Goal: Use online tool/utility: Utilize a website feature to perform a specific function

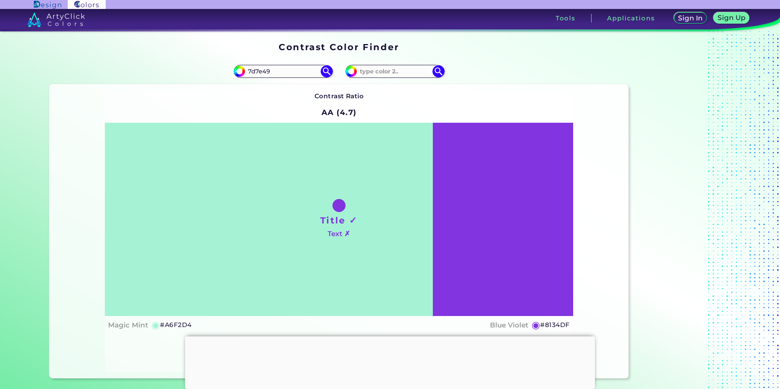
type input "7d7e49"
type input "#7d7e49"
type input "#7D7E49"
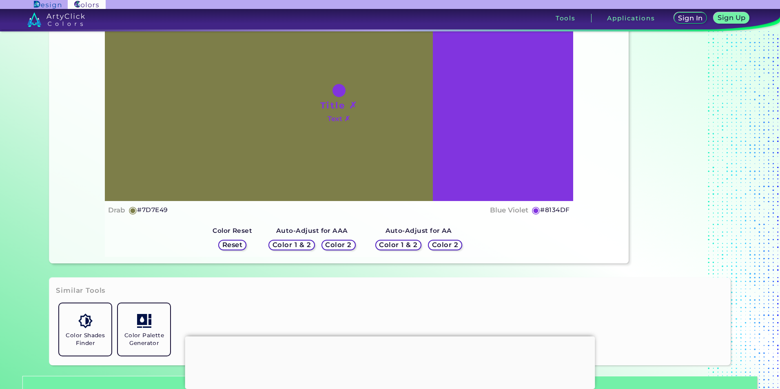
scroll to position [122, 0]
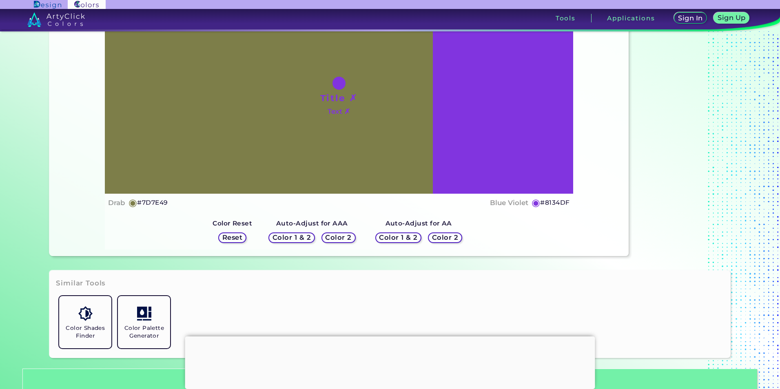
click at [323, 234] on div "Color 2" at bounding box center [338, 237] width 31 height 9
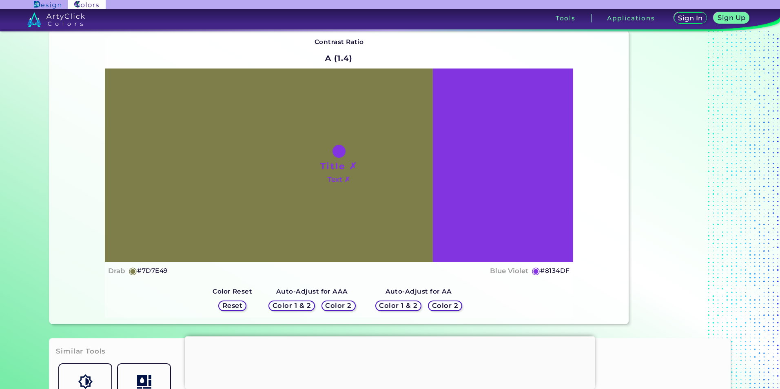
scroll to position [41, 0]
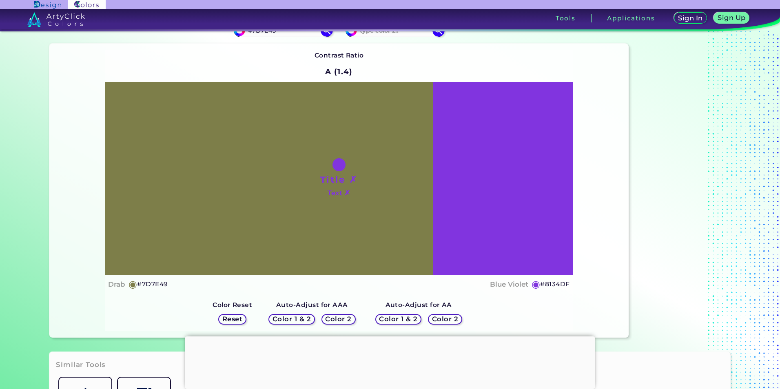
click at [339, 317] on h5 "Color 2" at bounding box center [339, 319] width 24 height 6
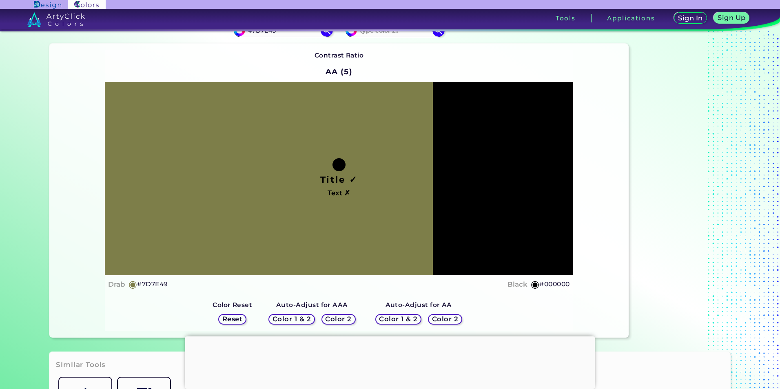
click at [333, 317] on h5 "Color 2" at bounding box center [339, 319] width 24 height 6
click at [439, 321] on h5 "Color 2" at bounding box center [445, 319] width 24 height 6
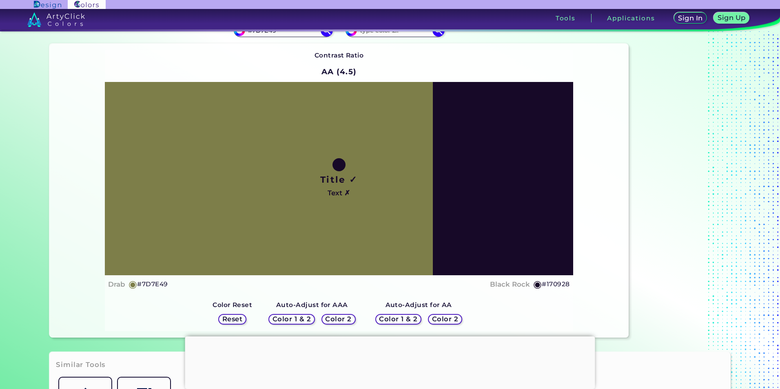
click at [436, 321] on h5 "Color 2" at bounding box center [445, 319] width 24 height 6
click at [323, 317] on div "Color 2" at bounding box center [338, 319] width 31 height 9
click at [330, 319] on h5 "Color 2" at bounding box center [339, 319] width 24 height 6
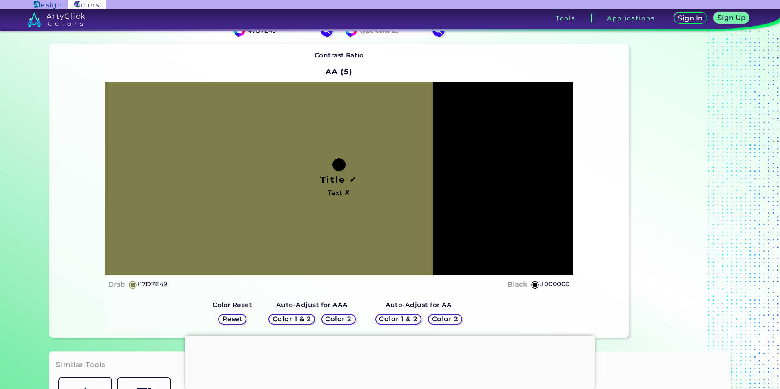
click at [330, 319] on h5 "Color 2" at bounding box center [339, 319] width 24 height 6
click at [330, 319] on h5 "Color 2" at bounding box center [338, 319] width 24 height 6
click at [330, 319] on h5 "Color 2" at bounding box center [339, 319] width 24 height 6
drag, startPoint x: 330, startPoint y: 319, endPoint x: 336, endPoint y: 320, distance: 5.8
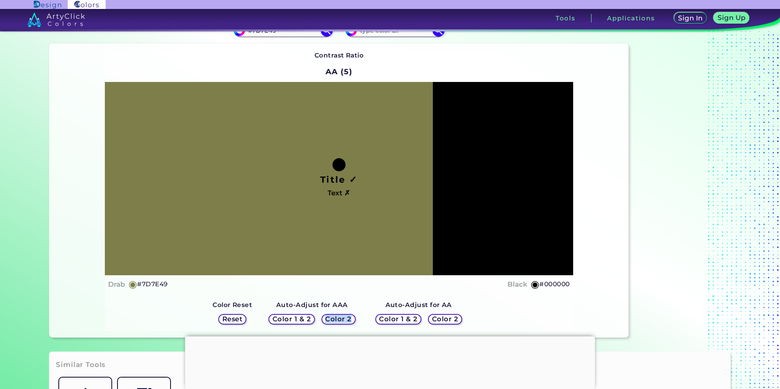
click at [336, 320] on h5 "Color 2" at bounding box center [339, 319] width 24 height 6
click at [340, 321] on h5 "Color 2" at bounding box center [339, 319] width 24 height 6
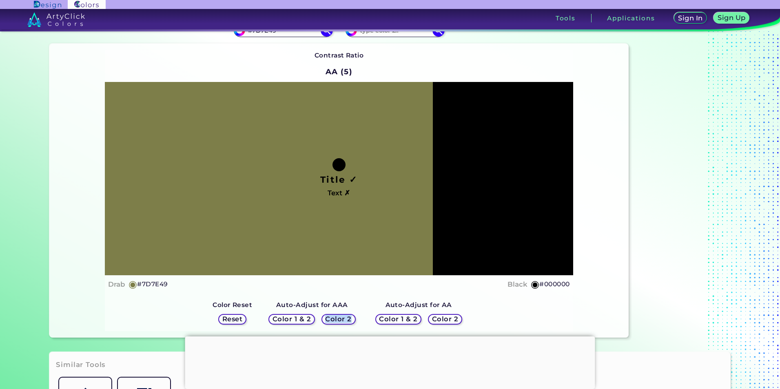
click at [340, 321] on h5 "Color 2" at bounding box center [339, 319] width 24 height 6
drag, startPoint x: 340, startPoint y: 321, endPoint x: 332, endPoint y: 319, distance: 8.0
click at [332, 319] on h5 "Color 2" at bounding box center [339, 319] width 24 height 6
click at [330, 319] on h5 "Color 2" at bounding box center [339, 319] width 24 height 6
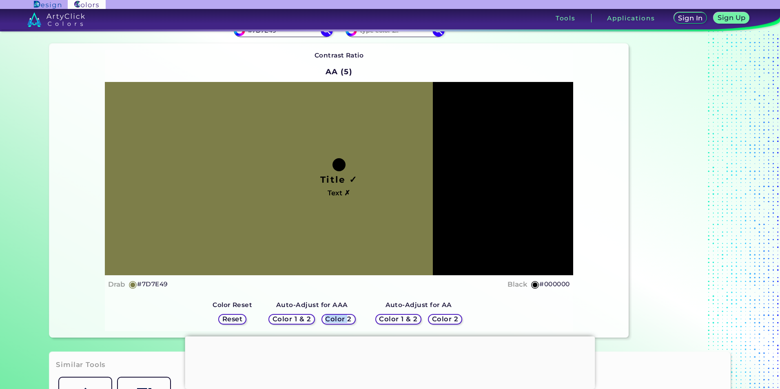
click at [330, 319] on h5 "Color 2" at bounding box center [338, 319] width 24 height 6
click at [330, 319] on h5 "Color 2" at bounding box center [339, 319] width 24 height 6
drag, startPoint x: 330, startPoint y: 319, endPoint x: 379, endPoint y: 301, distance: 52.8
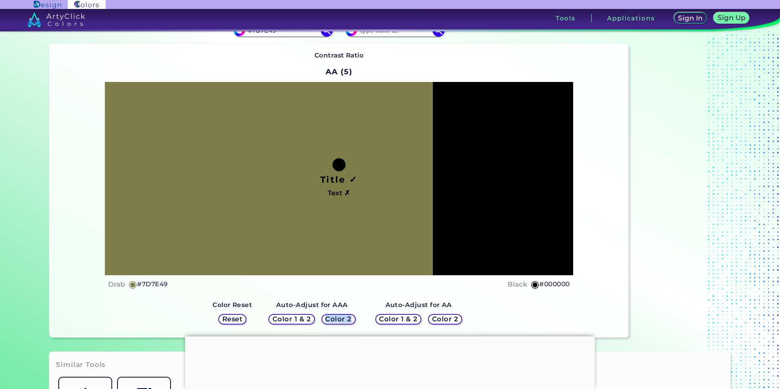
click at [379, 301] on div "Auto-Adjust for AA Color 1 & 2 Color 2" at bounding box center [419, 314] width 106 height 34
click at [347, 319] on h5 "Color 2" at bounding box center [339, 319] width 24 height 6
click at [291, 320] on h5 "Color 1 & 2" at bounding box center [292, 319] width 35 height 6
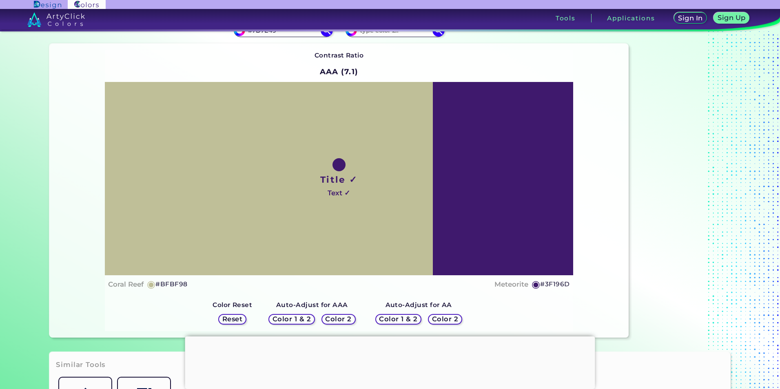
click at [290, 319] on h5 "Color 1 & 2" at bounding box center [292, 319] width 35 height 6
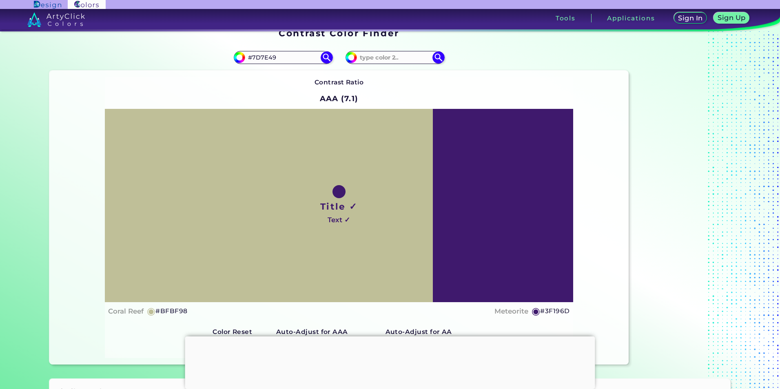
scroll to position [0, 0]
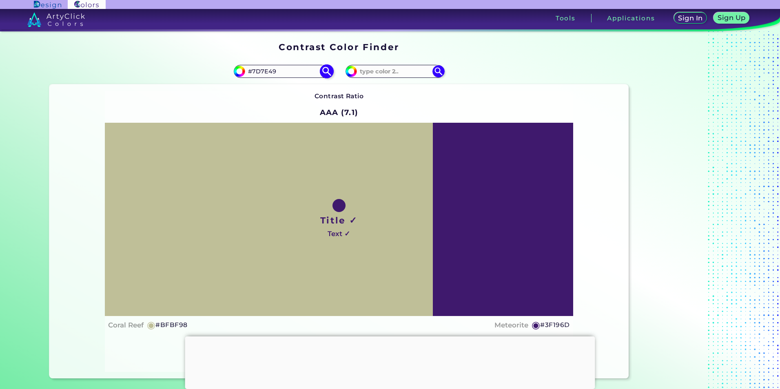
click at [321, 67] on img at bounding box center [326, 71] width 14 height 14
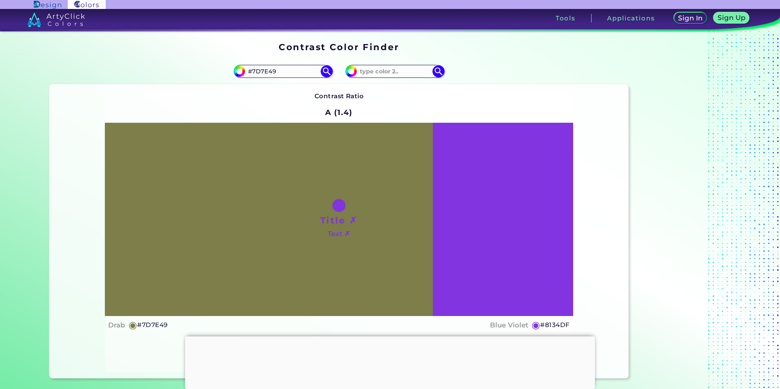
scroll to position [122, 0]
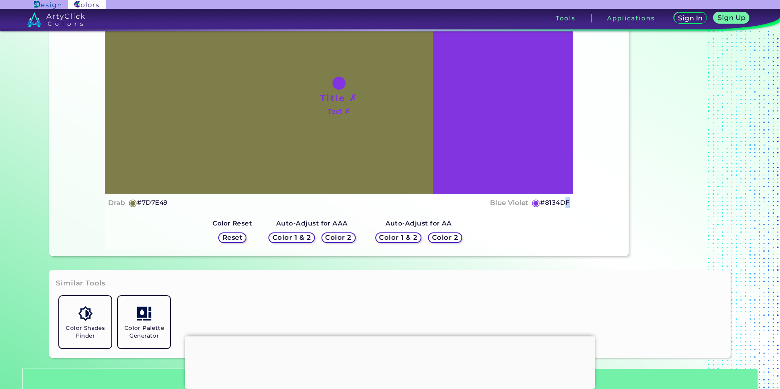
drag, startPoint x: 567, startPoint y: 199, endPoint x: 563, endPoint y: 199, distance: 4.5
click at [563, 199] on h5 "#8134DF" at bounding box center [554, 202] width 29 height 11
copy h5 "F"
click at [553, 200] on h5 "#8134DF copied" at bounding box center [554, 202] width 29 height 11
click at [551, 200] on h5 "#8134DF copied copied" at bounding box center [554, 202] width 29 height 11
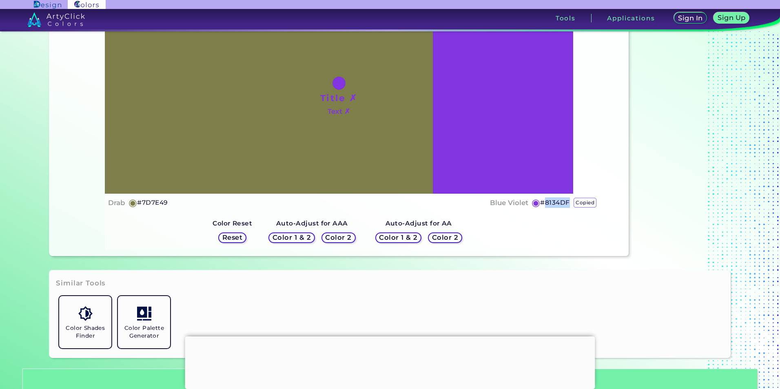
click at [551, 200] on h5 "#8134DF copied copied" at bounding box center [554, 202] width 29 height 11
copy h5 "8134DF copied"
click at [548, 204] on h5 "#8134DF copied copied copied" at bounding box center [554, 202] width 29 height 11
click at [574, 204] on p "copied" at bounding box center [585, 203] width 23 height 10
click at [581, 205] on p "copied" at bounding box center [585, 203] width 23 height 10
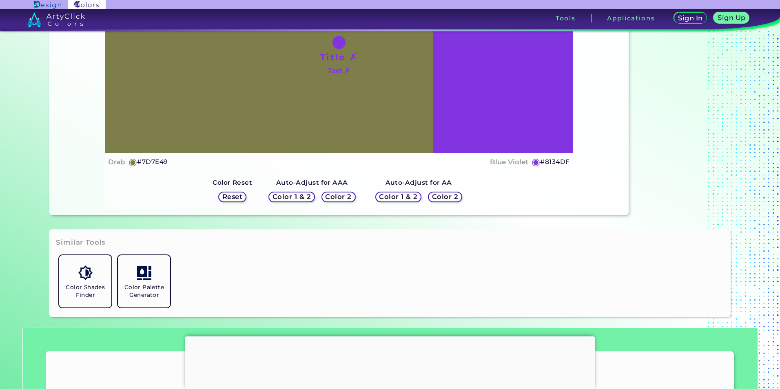
scroll to position [122, 0]
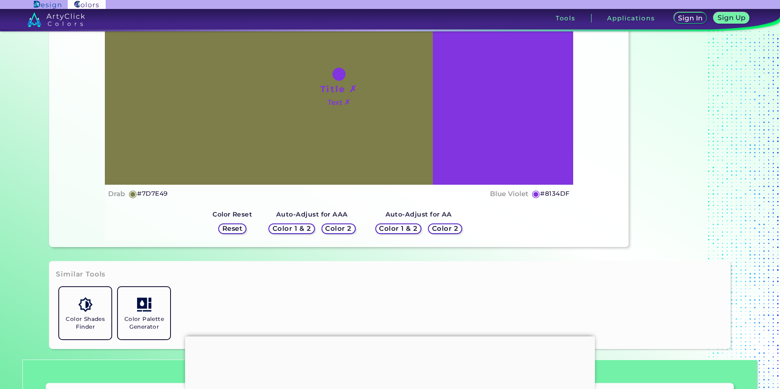
click at [341, 196] on div "Contrast Ratio A (1.4) Title ✗ Text ✗ Drab ◉ #7D7E49 Blue Violet" at bounding box center [339, 100] width 468 height 281
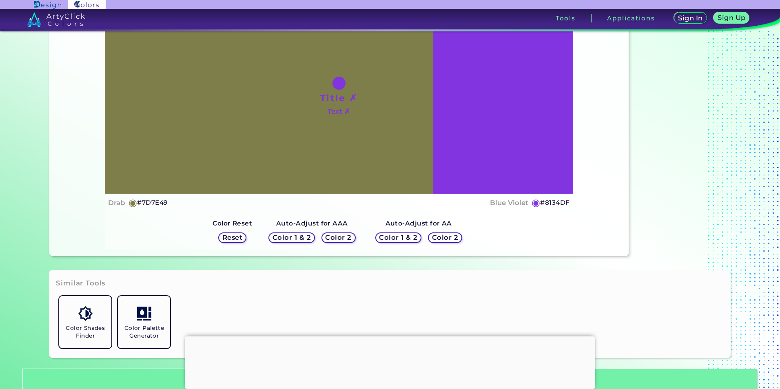
click at [336, 235] on h5 "Color 2" at bounding box center [339, 238] width 24 height 6
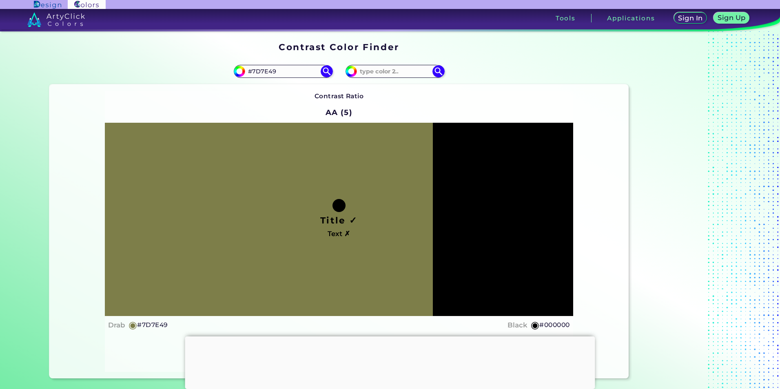
click at [346, 236] on h4 "Text ✗" at bounding box center [339, 234] width 22 height 12
click at [349, 220] on h1 "Title ✓" at bounding box center [339, 220] width 38 height 12
click at [321, 69] on img at bounding box center [326, 71] width 14 height 14
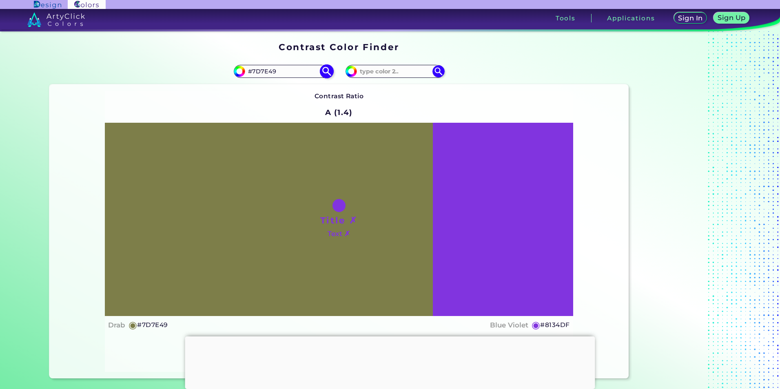
click at [328, 73] on img at bounding box center [326, 71] width 14 height 14
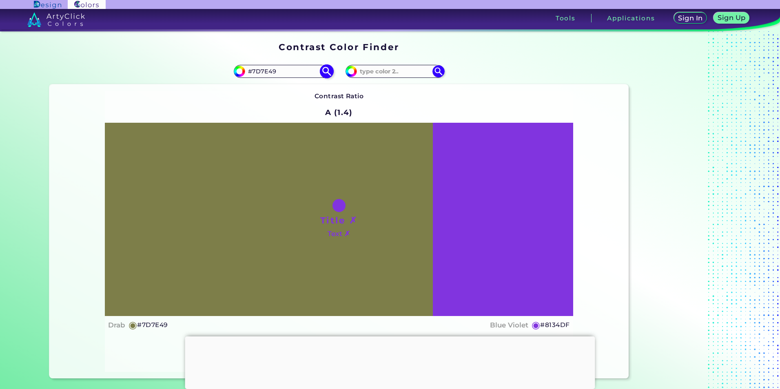
click at [328, 73] on img at bounding box center [326, 71] width 14 height 14
drag, startPoint x: 348, startPoint y: 235, endPoint x: 314, endPoint y: 202, distance: 47.0
click at [314, 202] on div "Title ✗ Text ✗" at bounding box center [339, 219] width 468 height 193
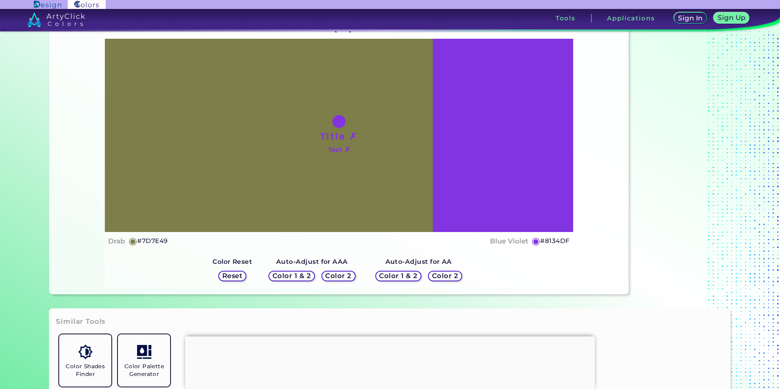
scroll to position [204, 0]
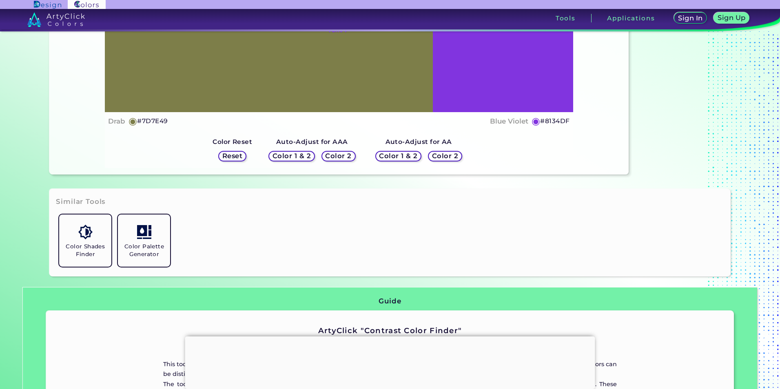
click at [223, 157] on h5 "Reset" at bounding box center [232, 156] width 18 height 6
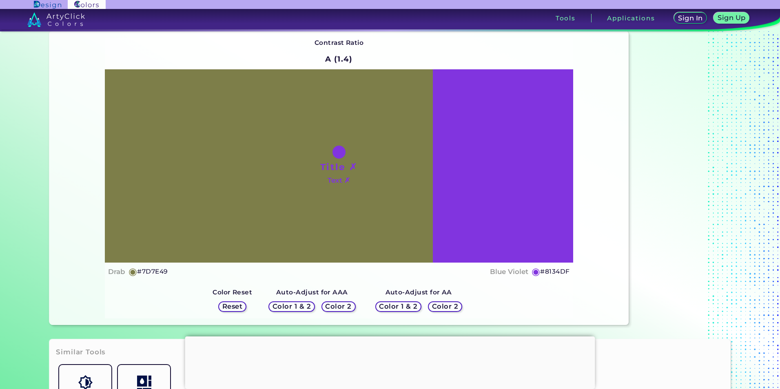
scroll to position [0, 0]
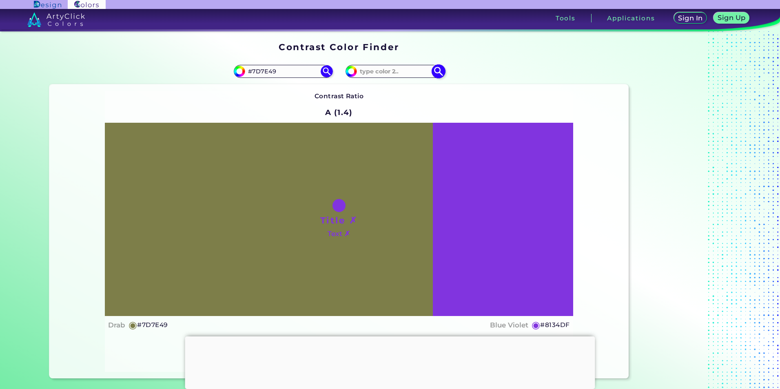
click at [431, 74] on img at bounding box center [438, 71] width 14 height 14
click at [326, 74] on img at bounding box center [326, 71] width 14 height 14
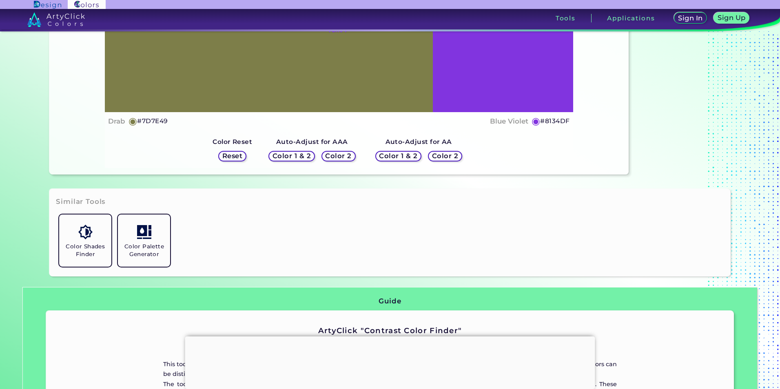
click at [333, 157] on h5 "Color 2" at bounding box center [339, 156] width 24 height 6
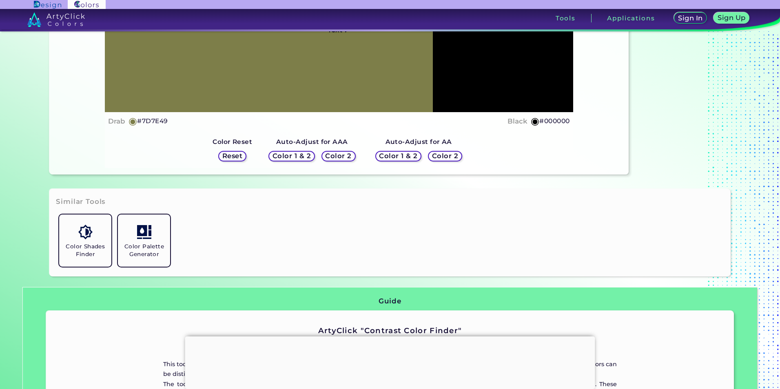
scroll to position [163, 0]
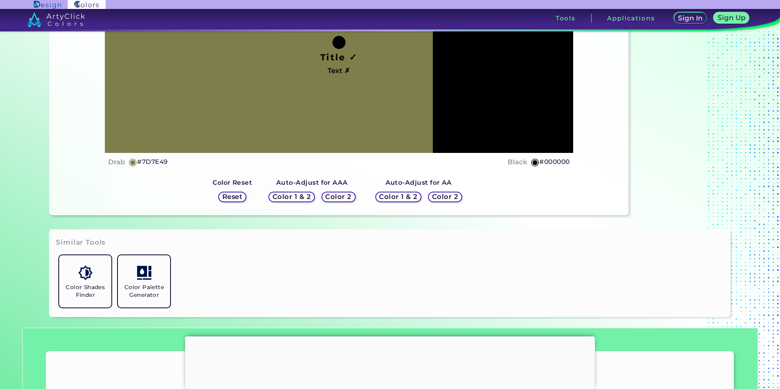
click at [303, 200] on h5 "Color 1 & 2" at bounding box center [292, 197] width 35 height 6
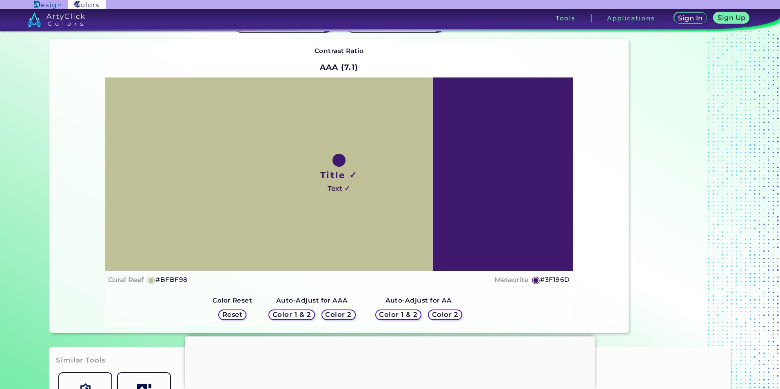
scroll to position [41, 0]
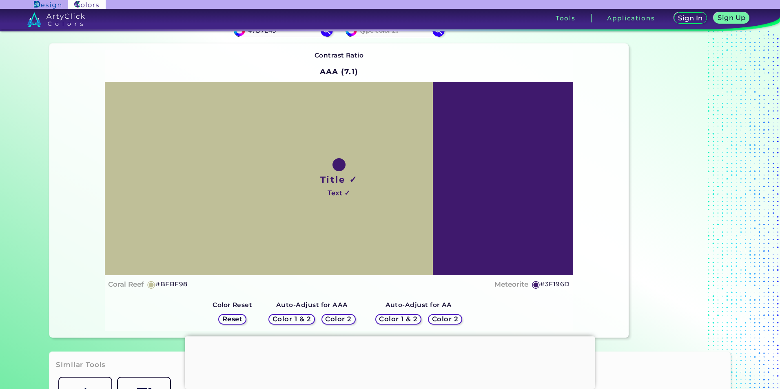
click at [294, 316] on h5 "Color 1 & 2" at bounding box center [292, 319] width 35 height 6
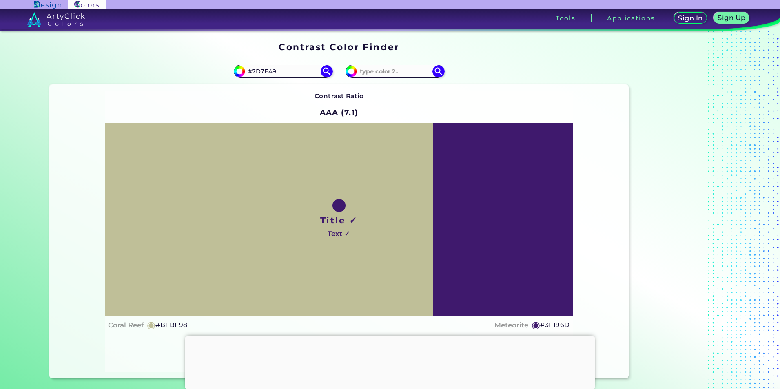
click at [331, 66] on div "#7d7e49 #7D7E49" at bounding box center [194, 71] width 290 height 26
click at [324, 68] on img at bounding box center [326, 71] width 14 height 14
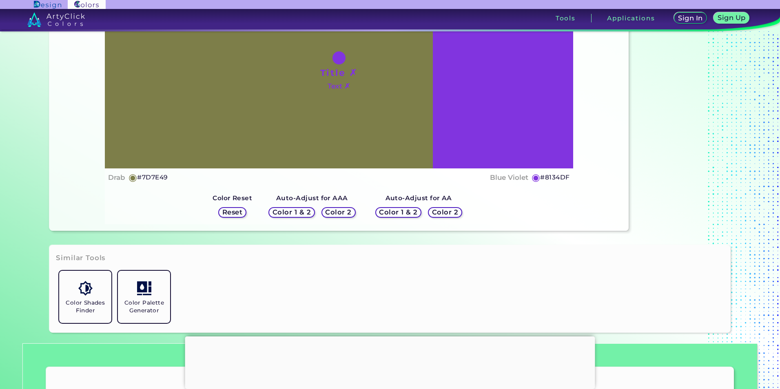
scroll to position [122, 0]
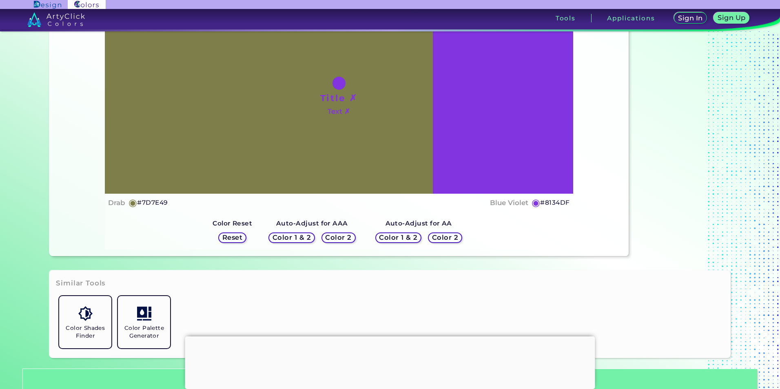
click at [559, 202] on h5 "#8134DF" at bounding box center [554, 202] width 29 height 11
click at [559, 202] on h5 "#8134DF copied" at bounding box center [554, 202] width 29 height 11
copy h5 "8134DF copied"
click at [585, 205] on p "copied" at bounding box center [585, 203] width 23 height 10
